Goal: Transaction & Acquisition: Purchase product/service

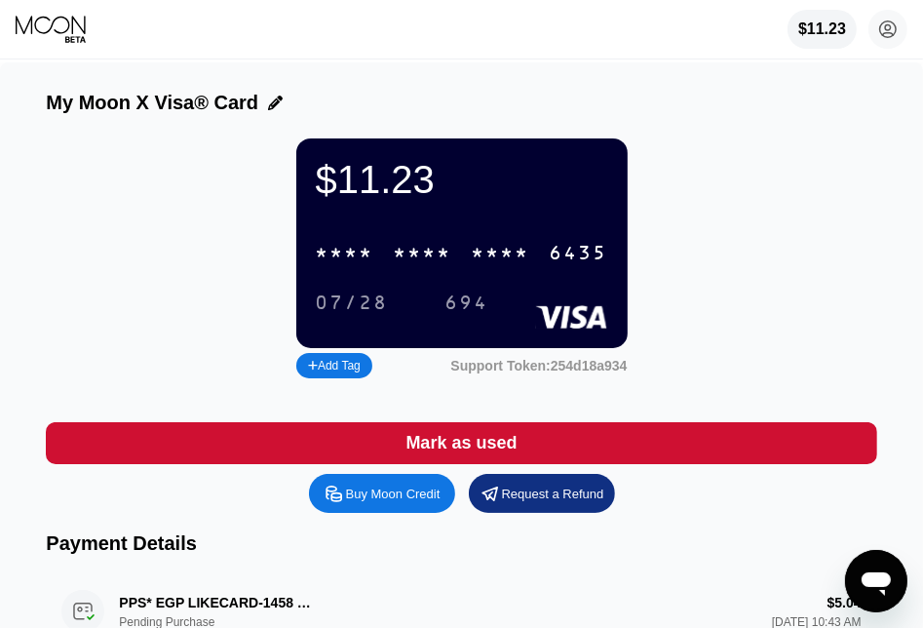
drag, startPoint x: 837, startPoint y: 279, endPoint x: 854, endPoint y: 276, distance: 17.8
click at [839, 279] on div "$11.23 * * * * * * * * * * * * 6435 07/28 694 Add Tag Support Token: 254d18a934" at bounding box center [461, 260] width 831 height 245
click at [394, 502] on div "Buy Moon Credit" at bounding box center [393, 494] width 95 height 17
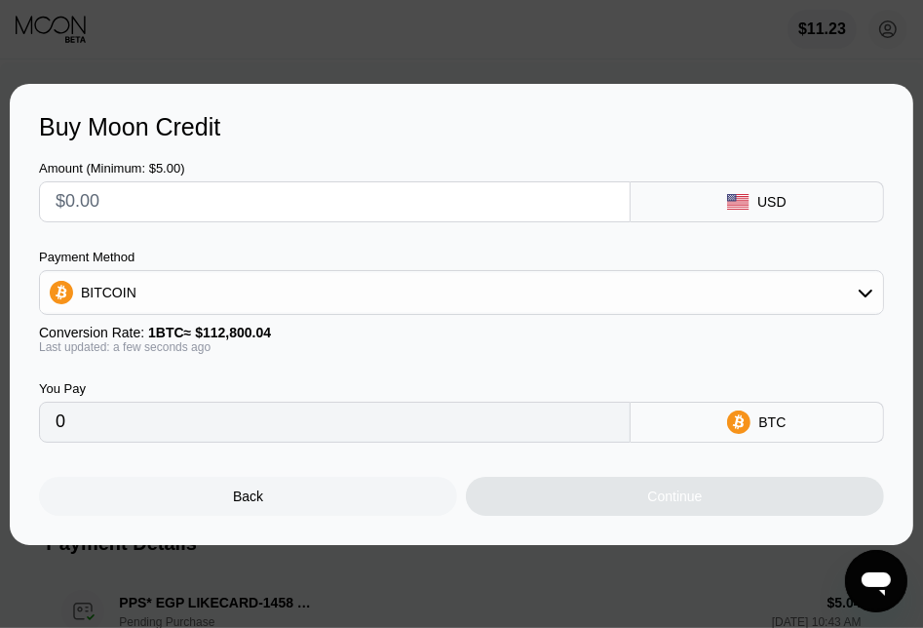
click at [332, 210] on input "text" at bounding box center [335, 201] width 559 height 39
type input "$1"
type input "0.00000887"
type input "$100"
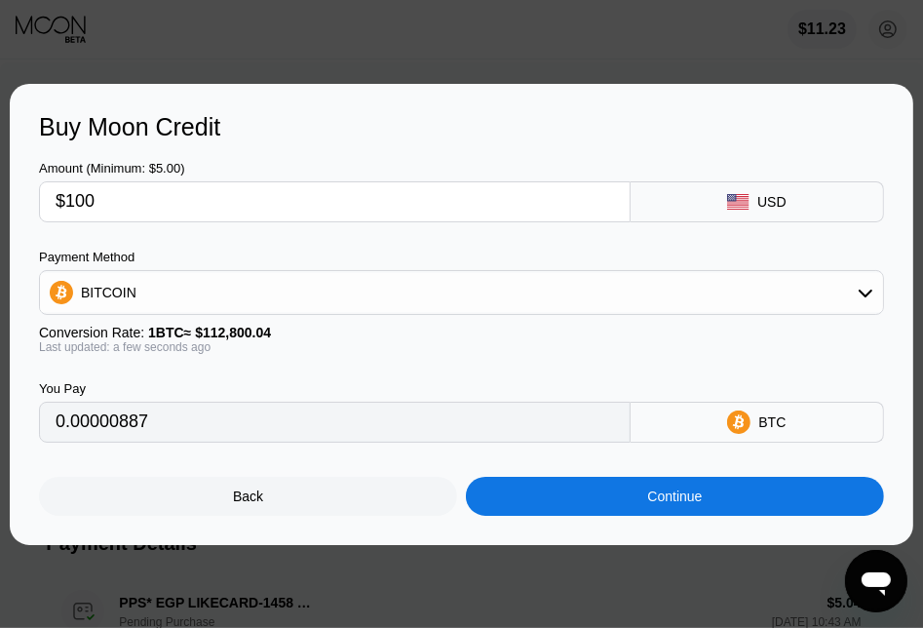
type input "0.00088653"
type input "$1000"
type input "0.00886525"
type input "$100"
type input "0.00088653"
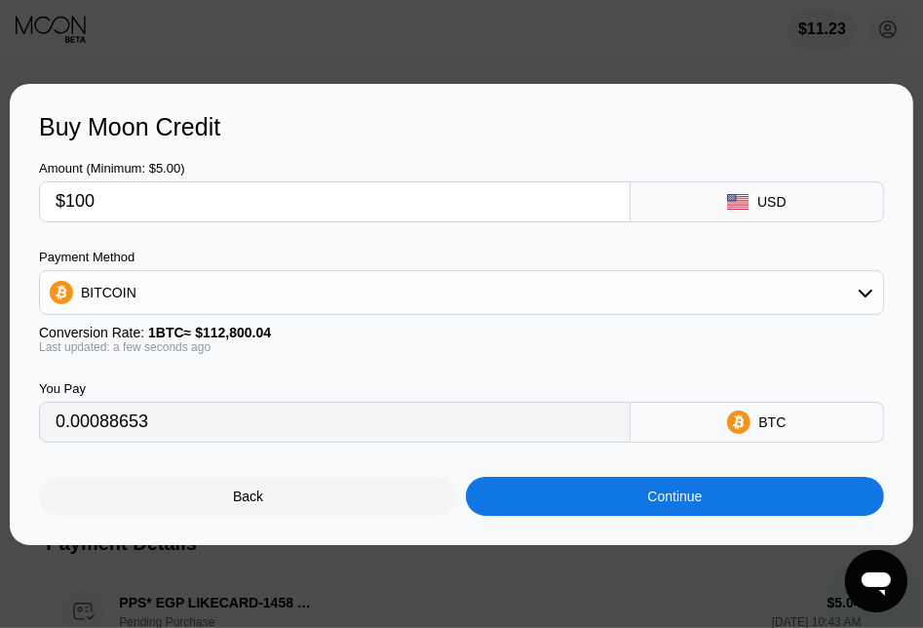
type input "$100"
click at [770, 206] on div "USD" at bounding box center [772, 202] width 29 height 16
drag, startPoint x: 586, startPoint y: 262, endPoint x: 585, endPoint y: 280, distance: 17.6
click at [585, 280] on div "Payment Method BITCOIN" at bounding box center [461, 282] width 845 height 65
click at [585, 282] on div "BITCOIN" at bounding box center [461, 292] width 843 height 39
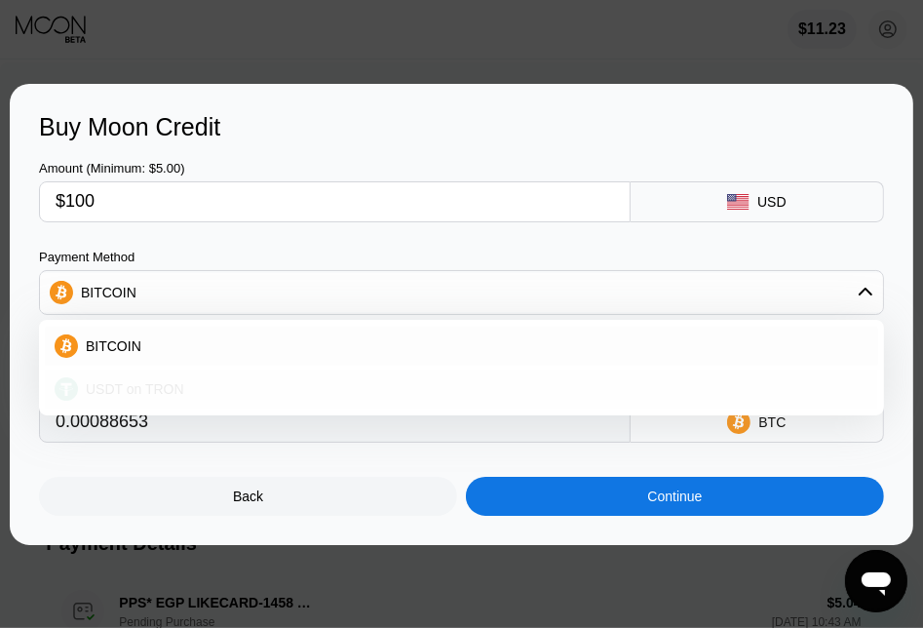
click at [311, 383] on div "USDT on TRON" at bounding box center [473, 389] width 791 height 16
type input "101.01"
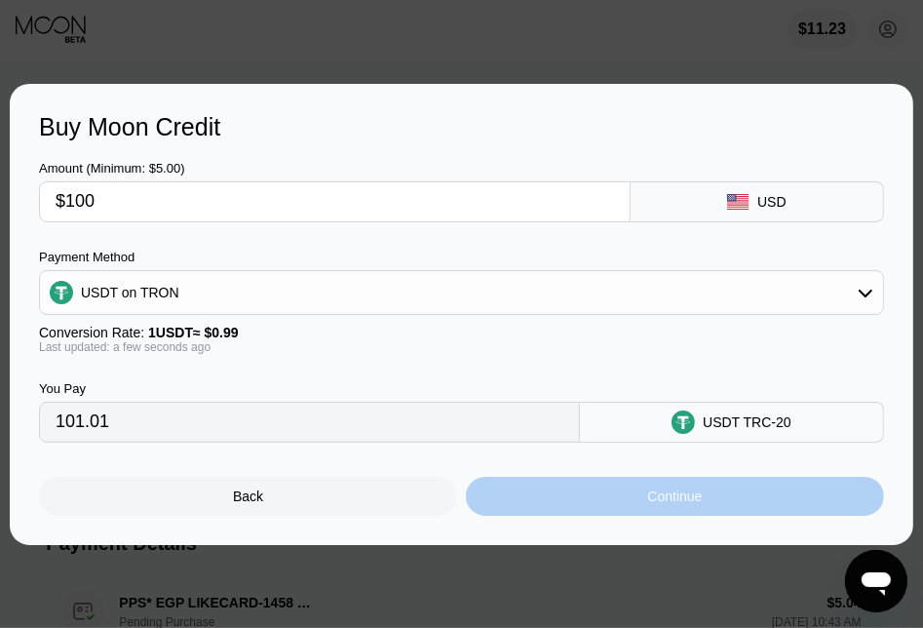
click at [582, 510] on div "Continue" at bounding box center [675, 496] width 418 height 39
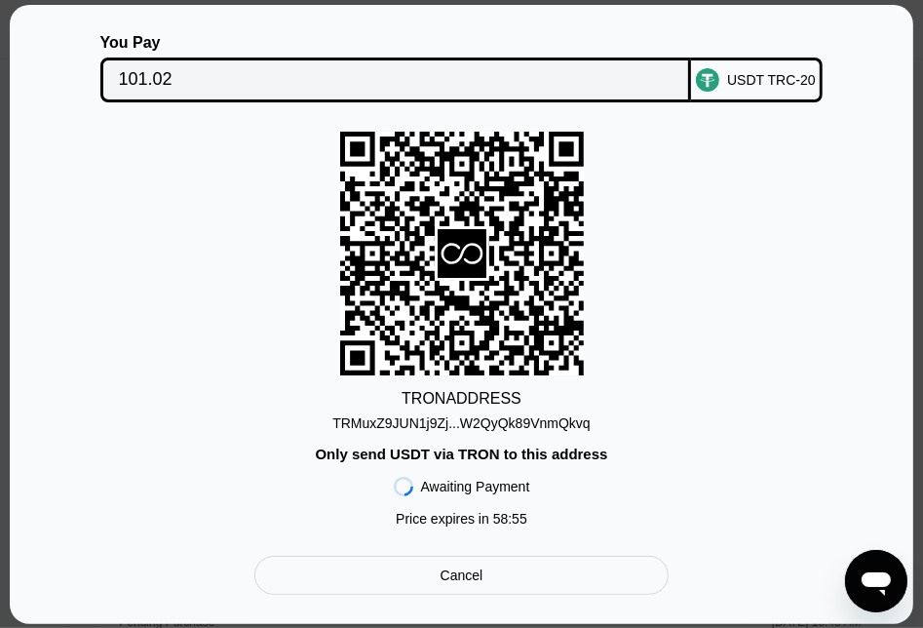
click at [509, 420] on div "TRMuxZ9JUN1j9Zj...W2QyQk89VnmQkvq" at bounding box center [461, 423] width 258 height 16
click at [774, 393] on div "TRON ADDRESS TRMuxZ9JUN1j9Zj...W2QyQk89VnmQkvq Only send USDT via TRON to this …" at bounding box center [461, 334] width 845 height 405
click at [166, 69] on input "101.02" at bounding box center [396, 79] width 555 height 39
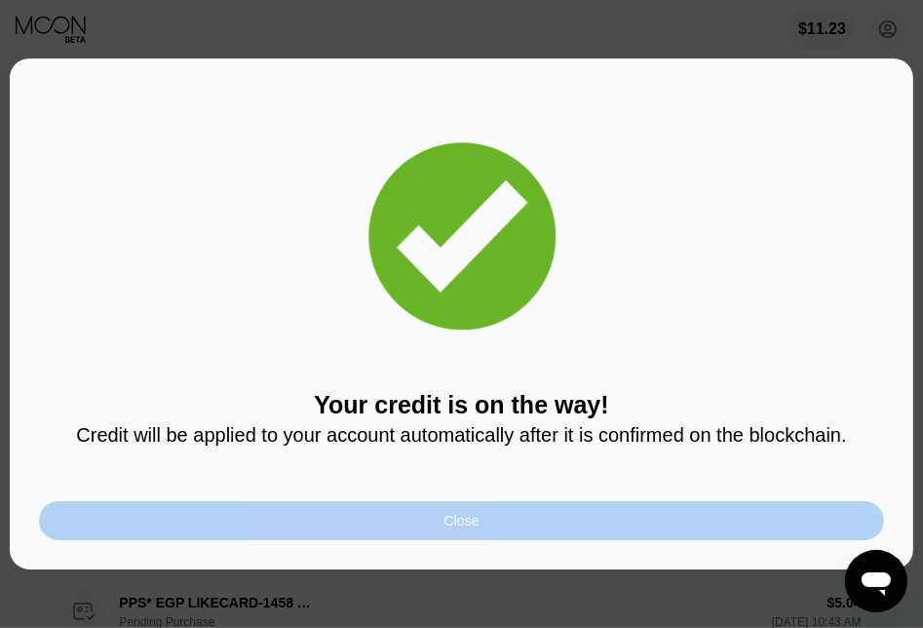
click at [580, 522] on div "Close" at bounding box center [461, 520] width 845 height 39
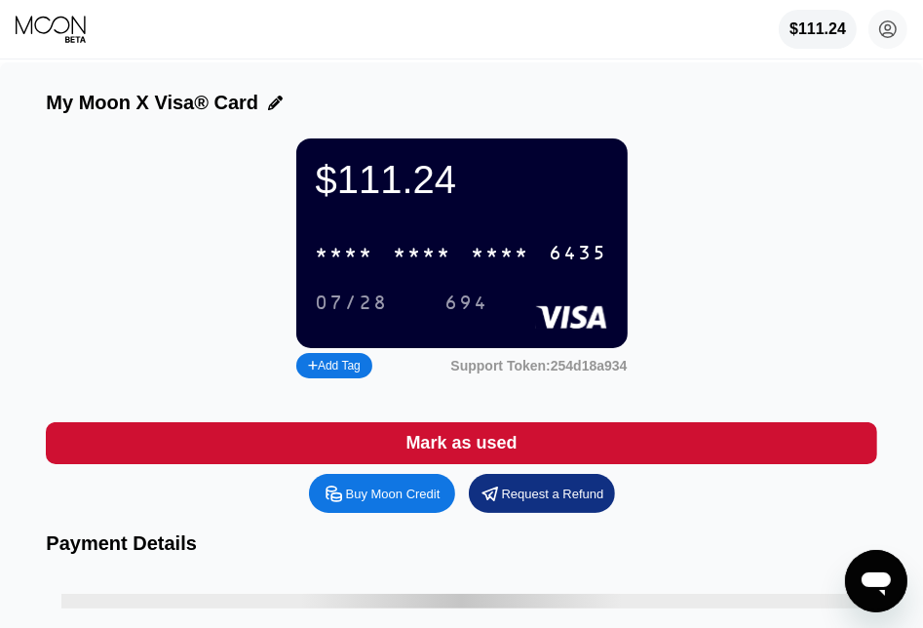
click at [422, 262] on div "* * * *" at bounding box center [423, 254] width 59 height 22
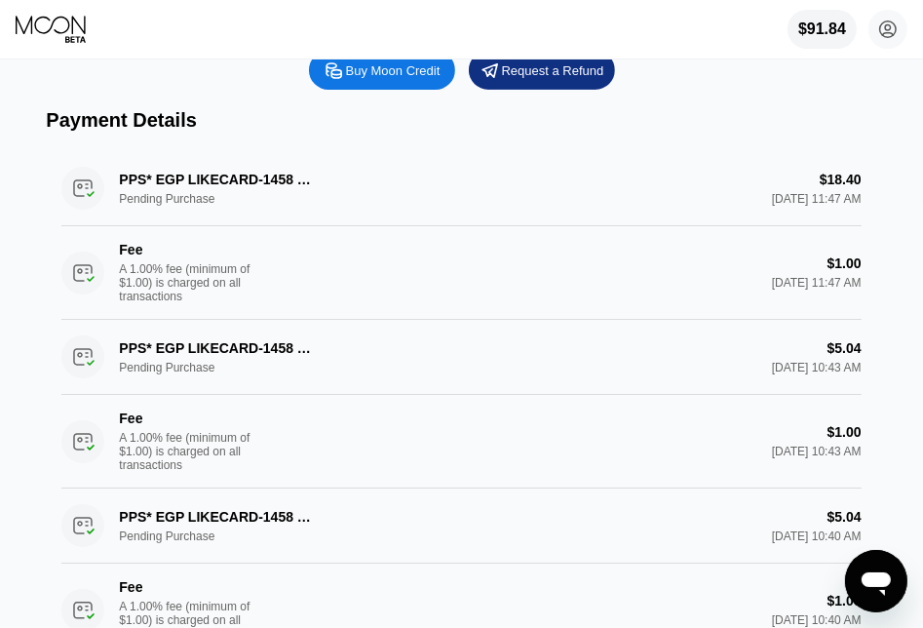
scroll to position [390, 0]
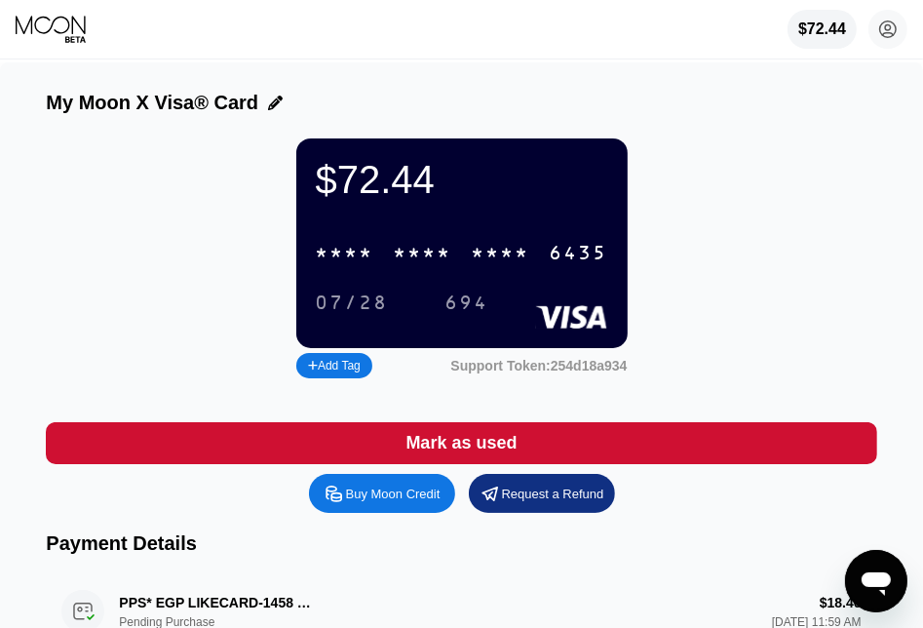
click at [655, 177] on div "$72.44 * * * * * * * * * * * * 6435 07/28 694 Add Tag Support Token: 254d18a934" at bounding box center [461, 260] width 831 height 245
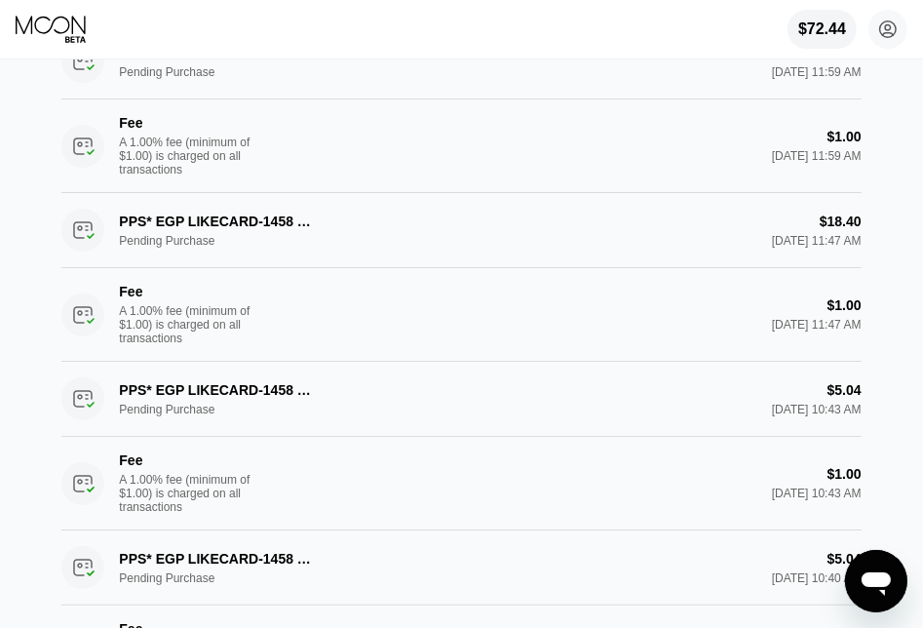
scroll to position [585, 0]
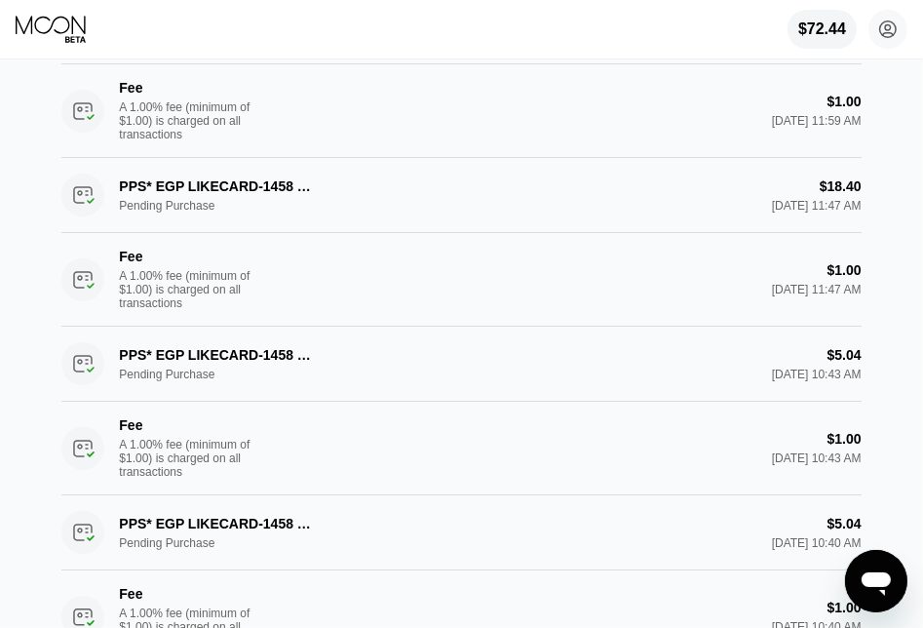
drag, startPoint x: 414, startPoint y: 105, endPoint x: 390, endPoint y: 97, distance: 25.9
click at [414, 105] on div "Fee A 1.00% fee (minimum of $1.00) is charged on all transactions $1.00 Aug 21,…" at bounding box center [461, 111] width 800 height 94
